Goal: Communication & Community: Ask a question

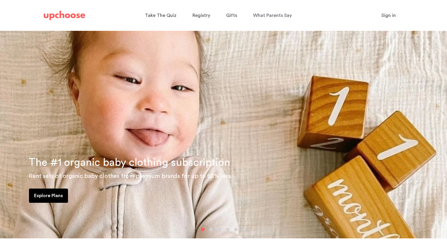
click at [391, 14] on span "Sign in" at bounding box center [389, 15] width 15 height 5
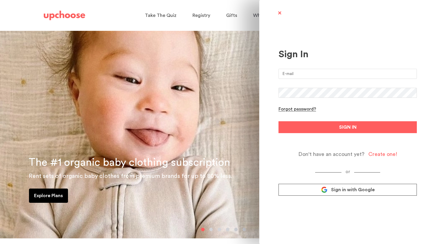
click at [301, 71] on input "email" at bounding box center [348, 74] width 138 height 10
type input "hansca18@gmail.com"
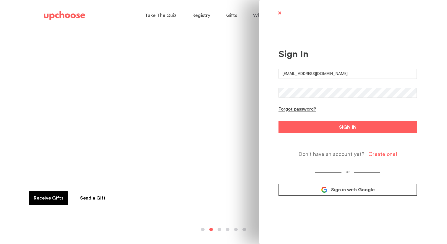
click at [279, 121] on button "SIGN IN" at bounding box center [348, 127] width 138 height 12
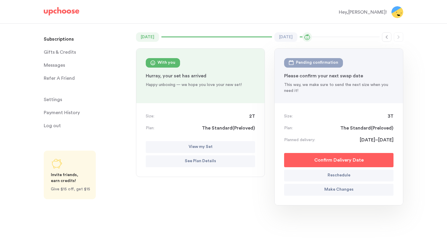
scroll to position [44, 0]
click at [223, 81] on div "[DATE] With you : 2T View your set Hurray, your set has arrived Happy unboxing …" at bounding box center [200, 75] width 128 height 54
click at [179, 150] on button "View my Set" at bounding box center [200, 146] width 109 height 12
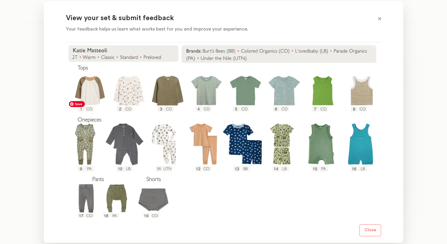
scroll to position [93, 0]
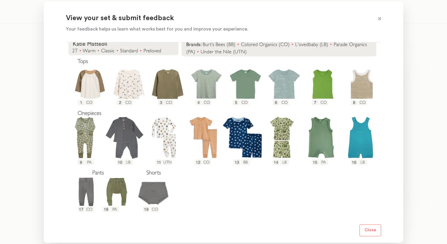
click at [370, 232] on p "Close" at bounding box center [371, 229] width 12 height 7
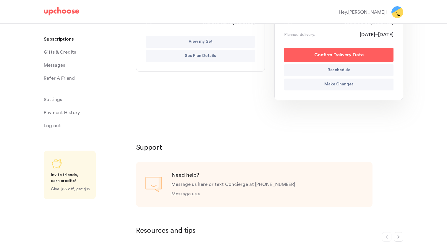
scroll to position [41, 0]
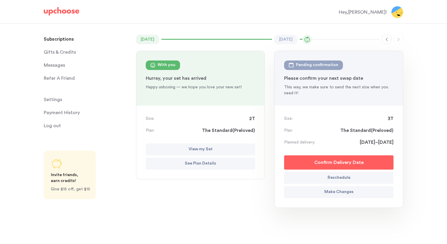
click at [56, 97] on span "Settings" at bounding box center [53, 100] width 18 height 12
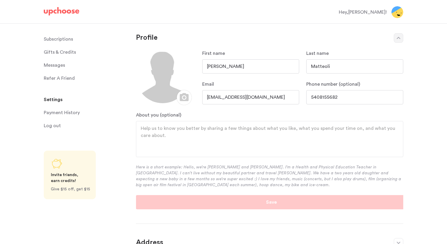
click at [58, 112] on p "Payment History" at bounding box center [62, 113] width 36 height 12
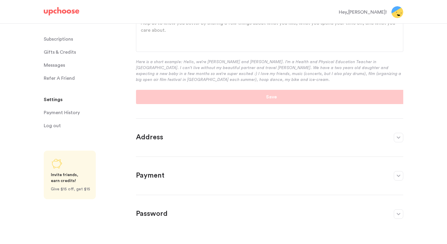
scroll to position [132, 0]
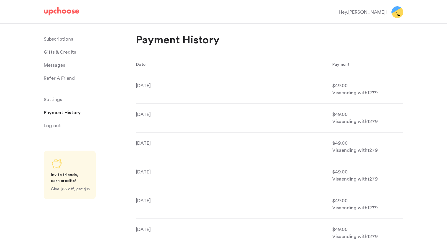
click at [382, 14] on div "Hey, Katie !" at bounding box center [363, 12] width 48 height 7
click at [379, 11] on div "Hey, Katie !" at bounding box center [363, 12] width 48 height 7
click at [59, 38] on p "Subscriptions" at bounding box center [58, 39] width 29 height 12
click at [56, 54] on span "Gifts & Credits" at bounding box center [60, 52] width 32 height 12
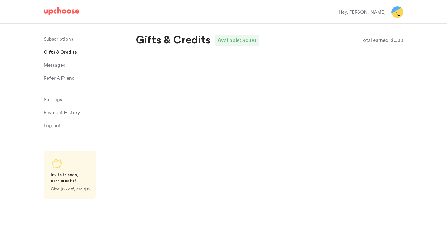
click at [59, 39] on p "Subscriptions" at bounding box center [58, 39] width 29 height 12
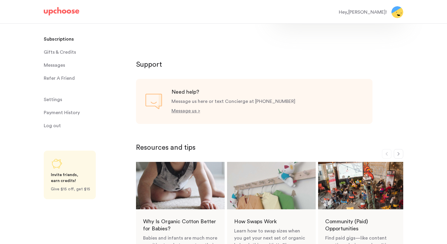
scroll to position [249, 0]
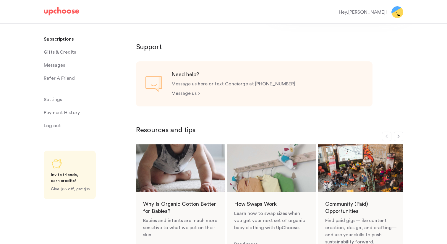
click at [190, 91] on p "Message us >" at bounding box center [186, 93] width 29 height 5
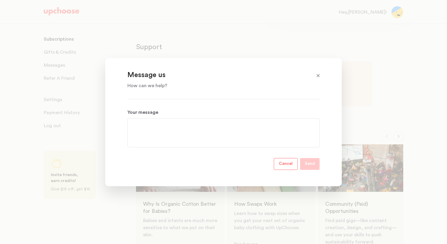
click at [180, 92] on section "Message us How can we help? Your message Cancel Send" at bounding box center [223, 122] width 237 height 128
click at [155, 85] on p "How can we help?" at bounding box center [217, 85] width 178 height 7
click at [151, 128] on textarea "Your message" at bounding box center [223, 132] width 183 height 21
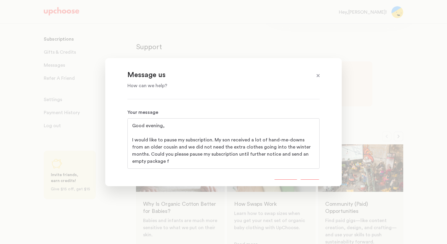
scroll to position [0, 0]
drag, startPoint x: 212, startPoint y: 161, endPoint x: 202, endPoint y: 160, distance: 10.1
click at [202, 160] on textarea "Good evening, I would like to pause my subscription. My son received a lot of h…" at bounding box center [223, 143] width 183 height 43
click at [260, 160] on textarea "Good evening, I would like to pause my subscription. My son received a lot of h…" at bounding box center [223, 143] width 183 height 43
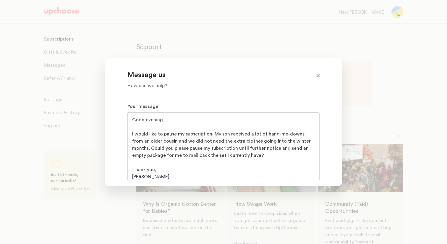
scroll to position [42, 0]
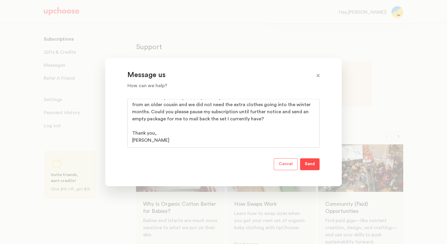
type textarea "Good evening, I would like to pause my subscription. My son received a lot of h…"
click at [313, 165] on p "Send" at bounding box center [310, 163] width 10 height 7
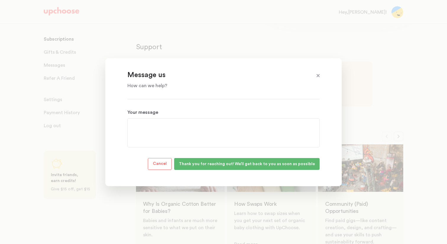
scroll to position [0, 0]
click at [317, 73] on span at bounding box center [319, 76] width 8 height 8
